Goal: Browse casually

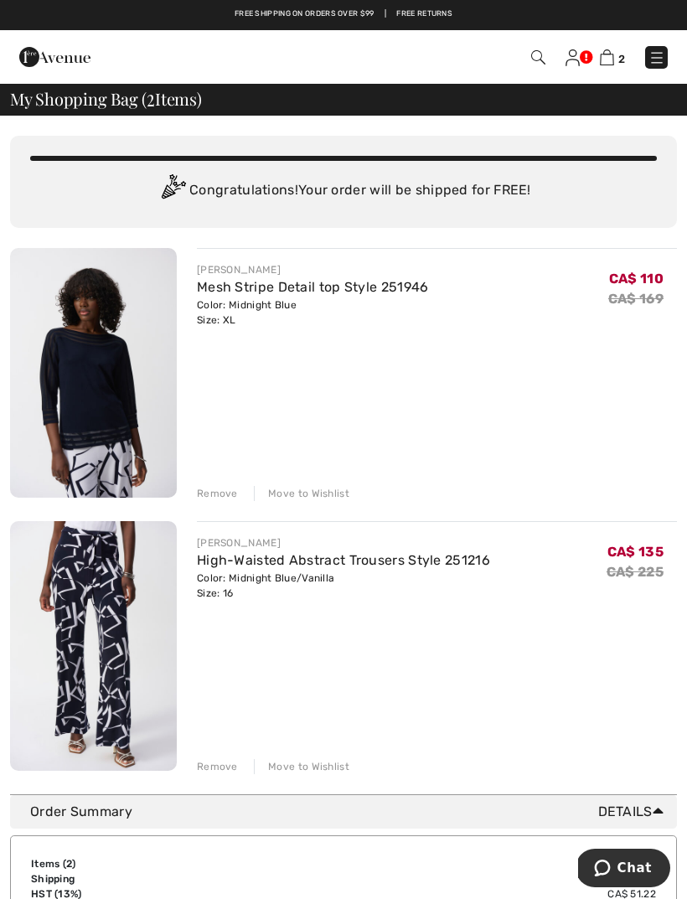
click at [230, 494] on div "Remove" at bounding box center [217, 493] width 41 height 15
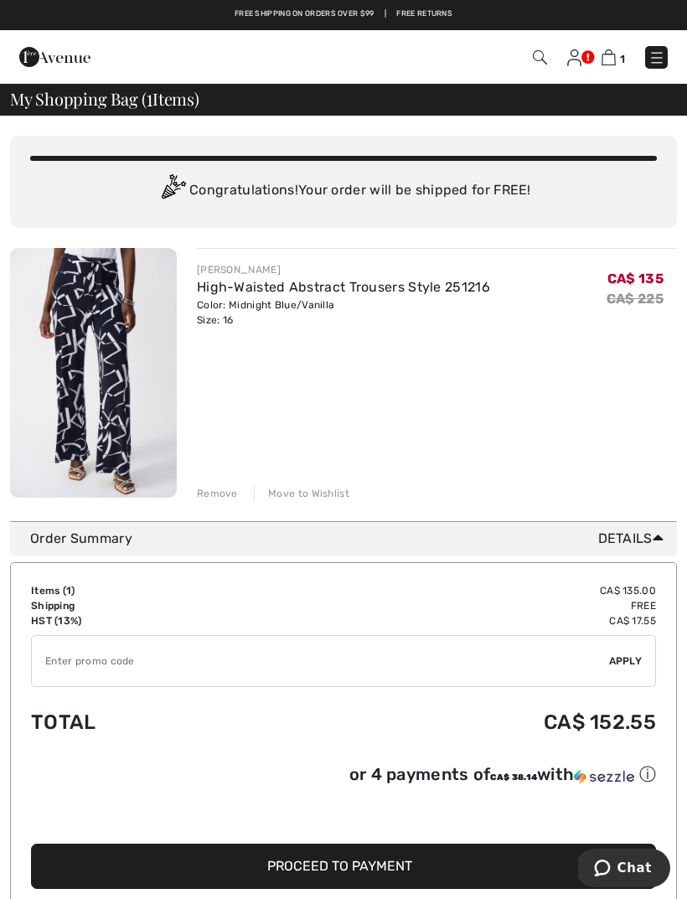
click at [227, 491] on div "Remove" at bounding box center [217, 493] width 41 height 15
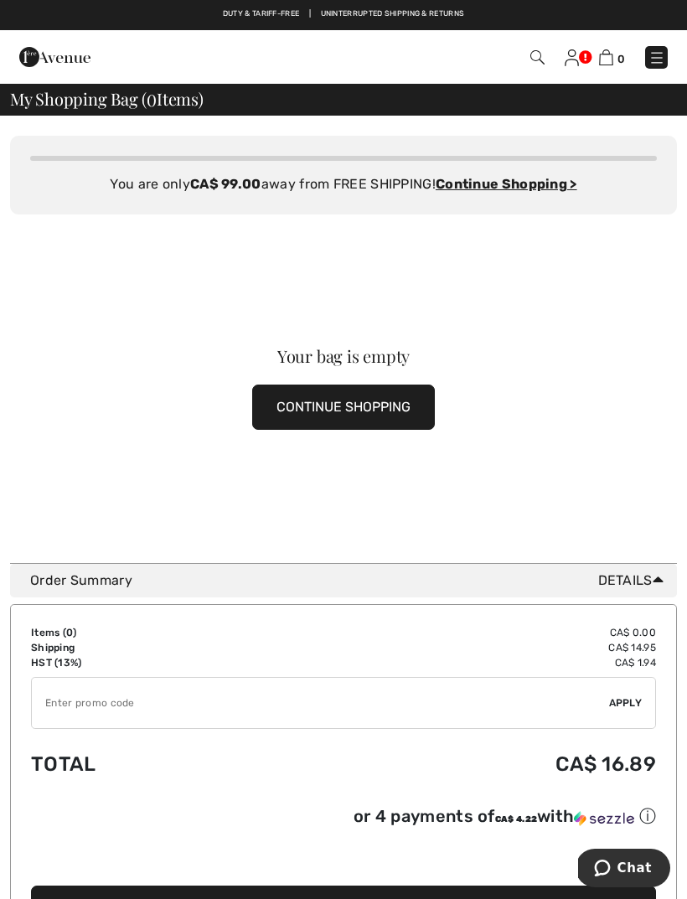
click at [351, 411] on button "CONTINUE SHOPPING" at bounding box center [343, 407] width 183 height 45
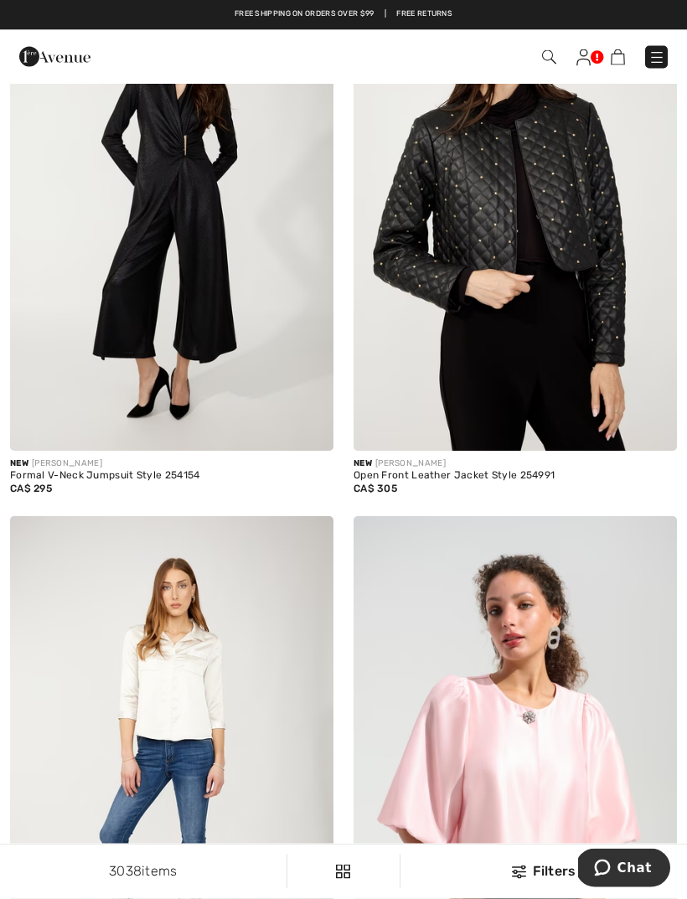
scroll to position [1397, 0]
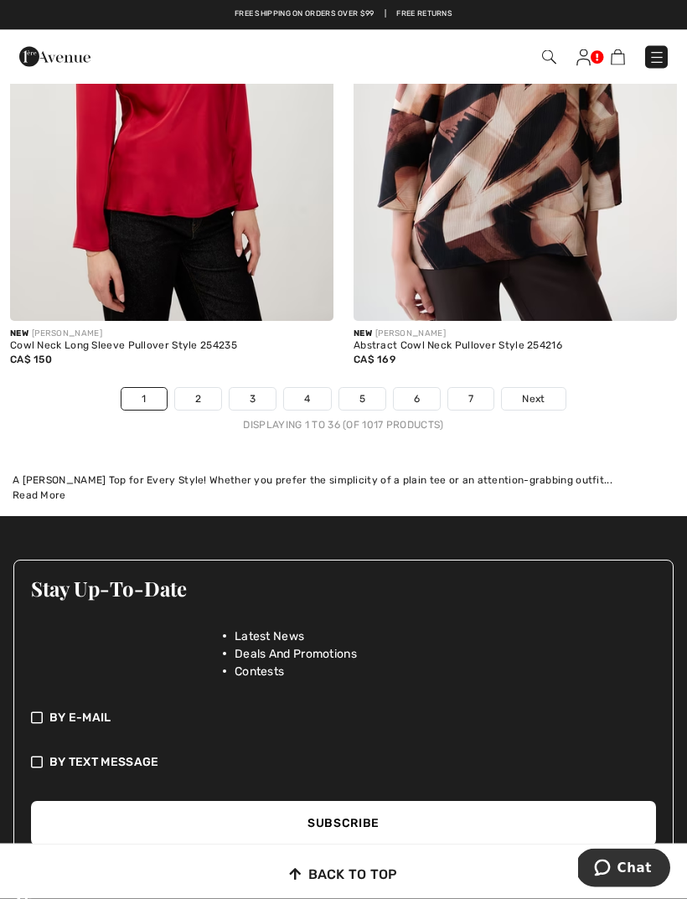
scroll to position [10132, 0]
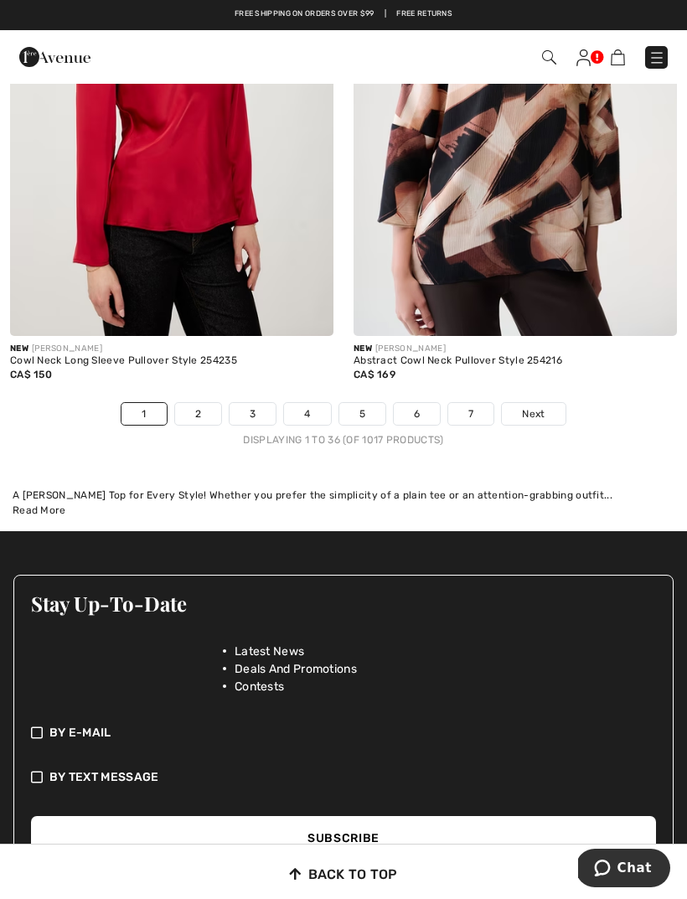
click at [534, 406] on span "Next" at bounding box center [533, 413] width 23 height 15
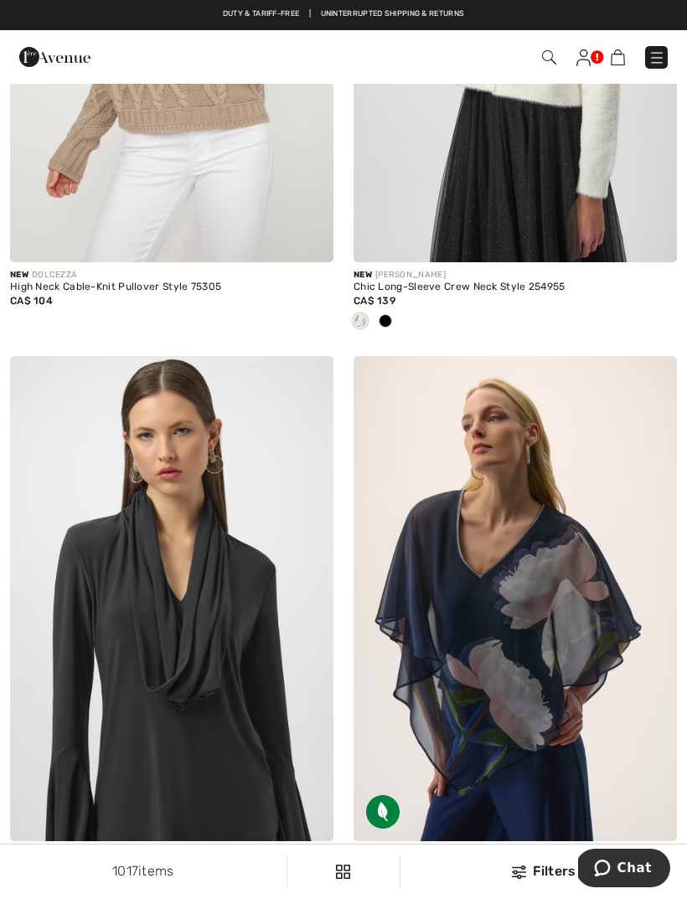
scroll to position [3945, 0]
